Goal: Information Seeking & Learning: Understand process/instructions

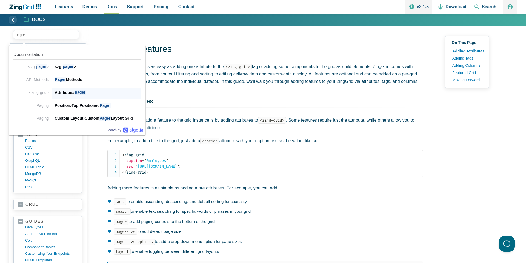
click at [73, 89] on div "Attributes › pager" at bounding box center [98, 92] width 87 height 7
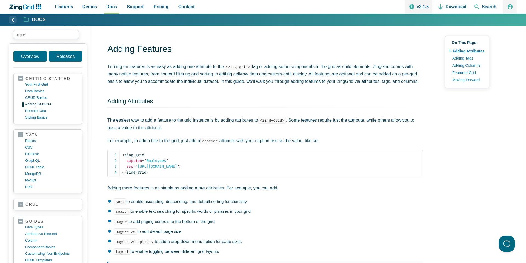
type input "pager"
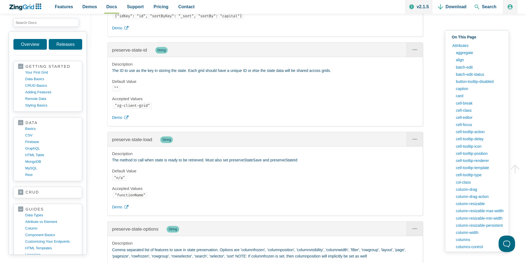
scroll to position [9344, 0]
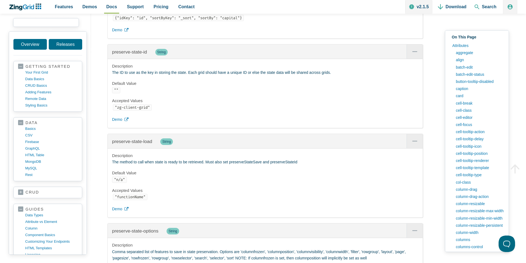
click at [53, 22] on input "search input" at bounding box center [46, 22] width 66 height 9
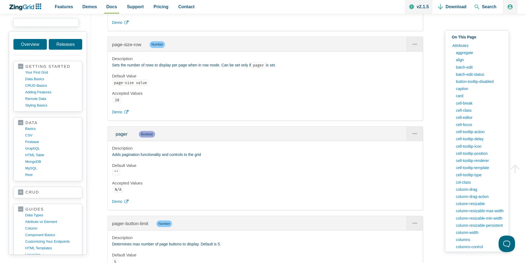
scroll to position [8795, 0]
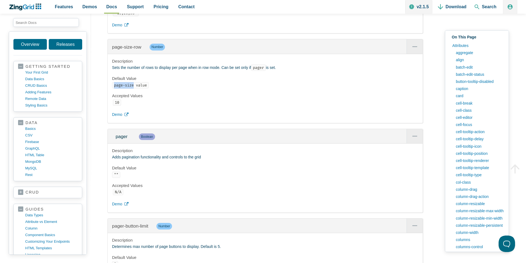
drag, startPoint x: 114, startPoint y: 92, endPoint x: 134, endPoint y: 92, distance: 20.0
click at [134, 88] on code "page-size value" at bounding box center [130, 85] width 37 height 6
copy code "page-size"
click at [134, 50] on span "page-size-row" at bounding box center [130, 46] width 29 height 5
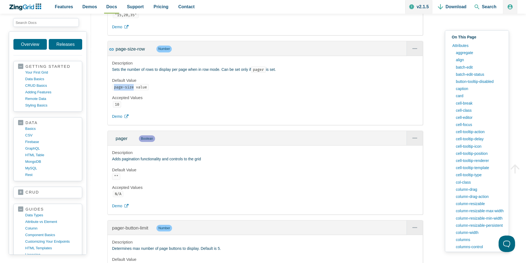
scroll to position [8794, 0]
